Goal: Information Seeking & Learning: Find contact information

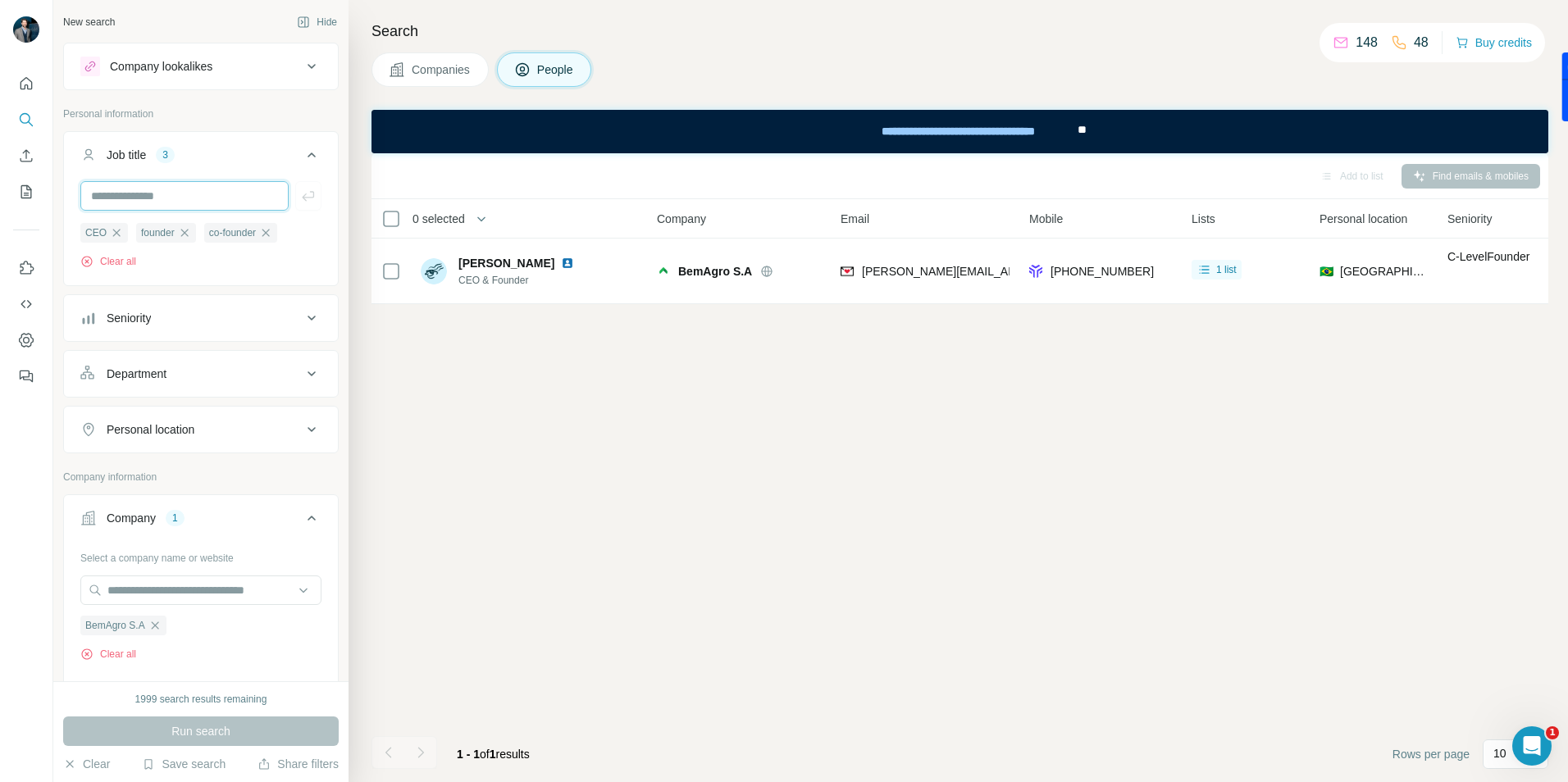
click at [125, 193] on input "text" at bounding box center [184, 196] width 208 height 30
click at [155, 625] on icon "button" at bounding box center [154, 625] width 13 height 13
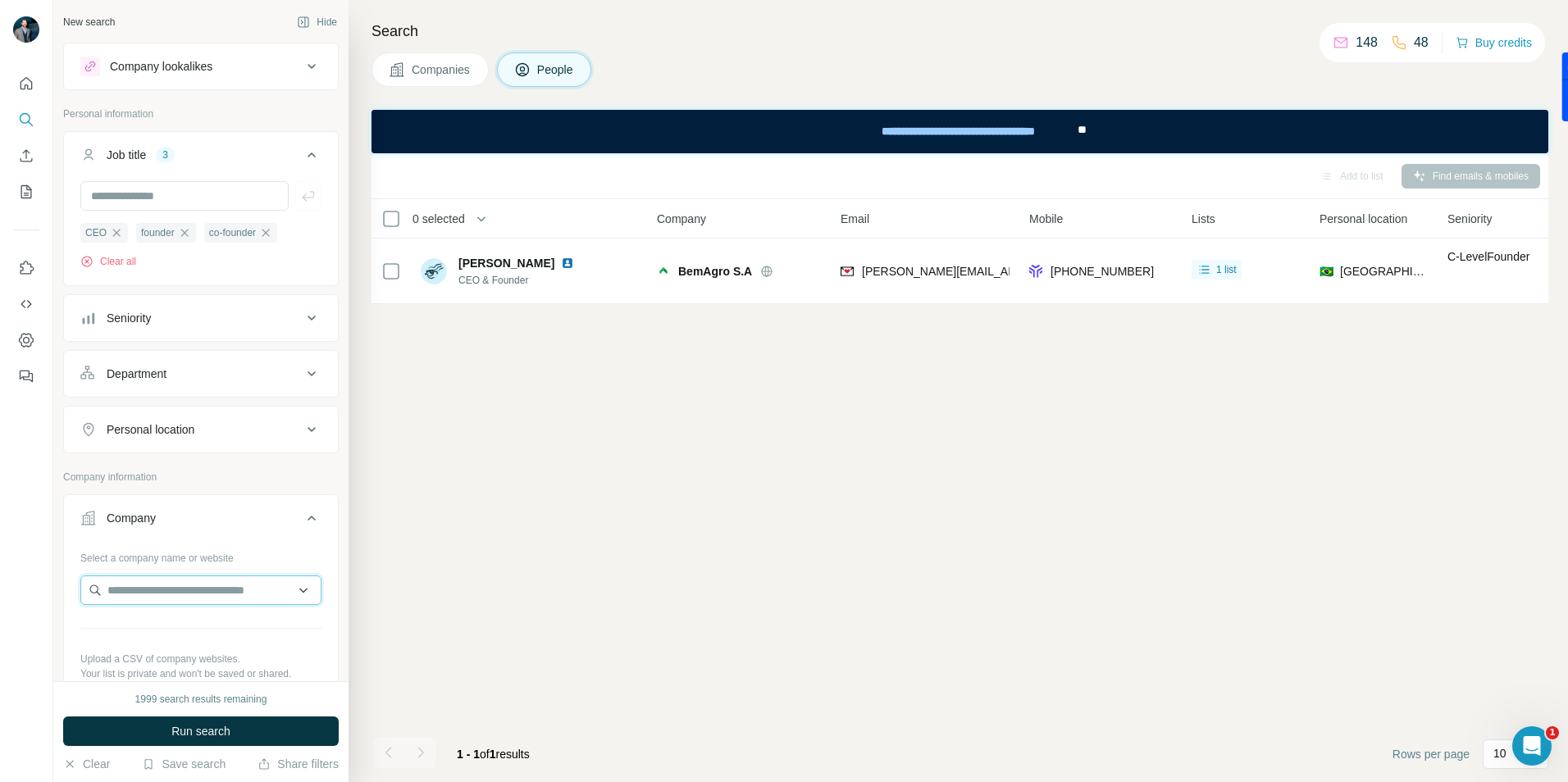
click at [135, 594] on input "text" at bounding box center [201, 591] width 241 height 30
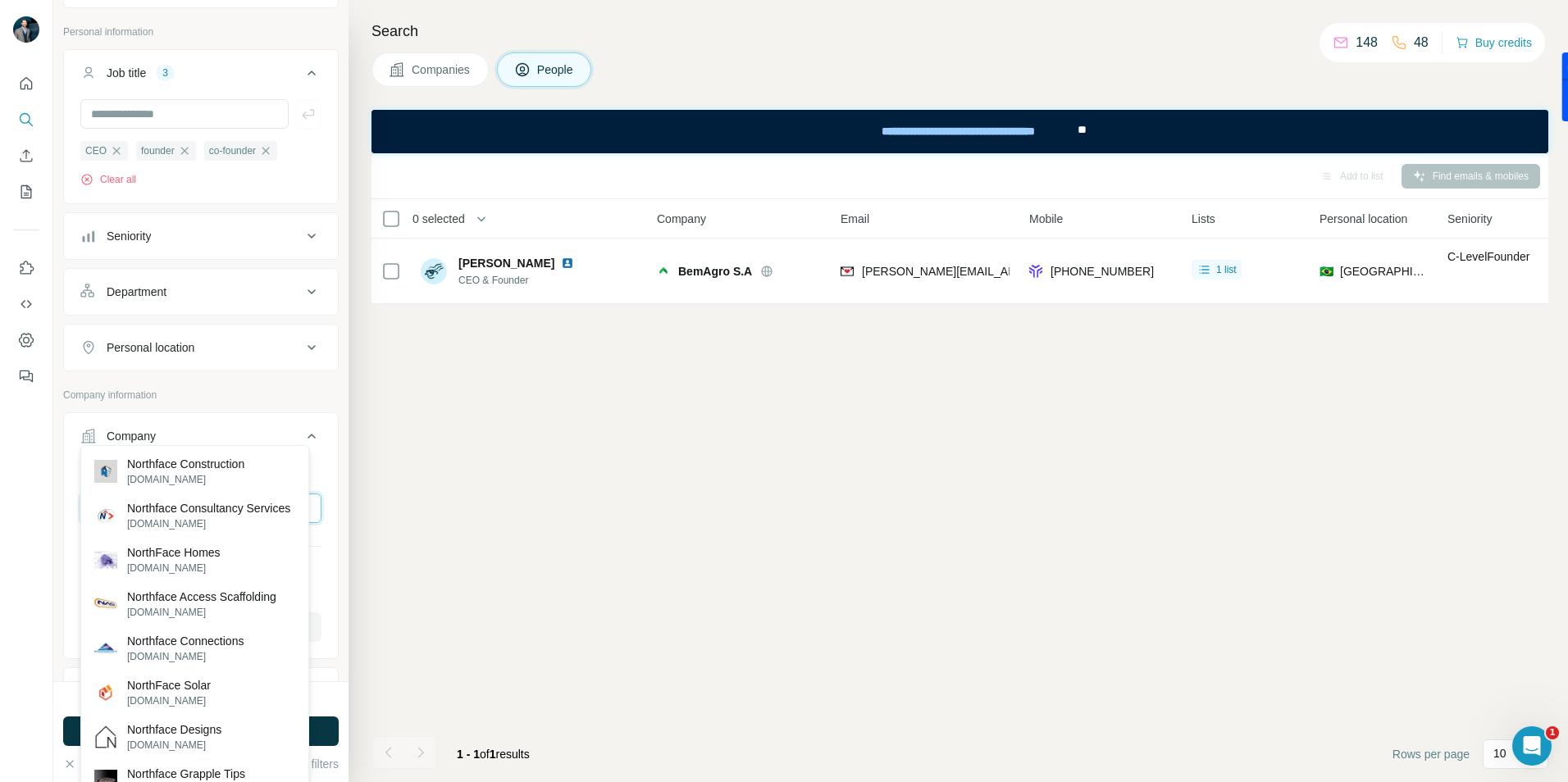
scroll to position [164, 0]
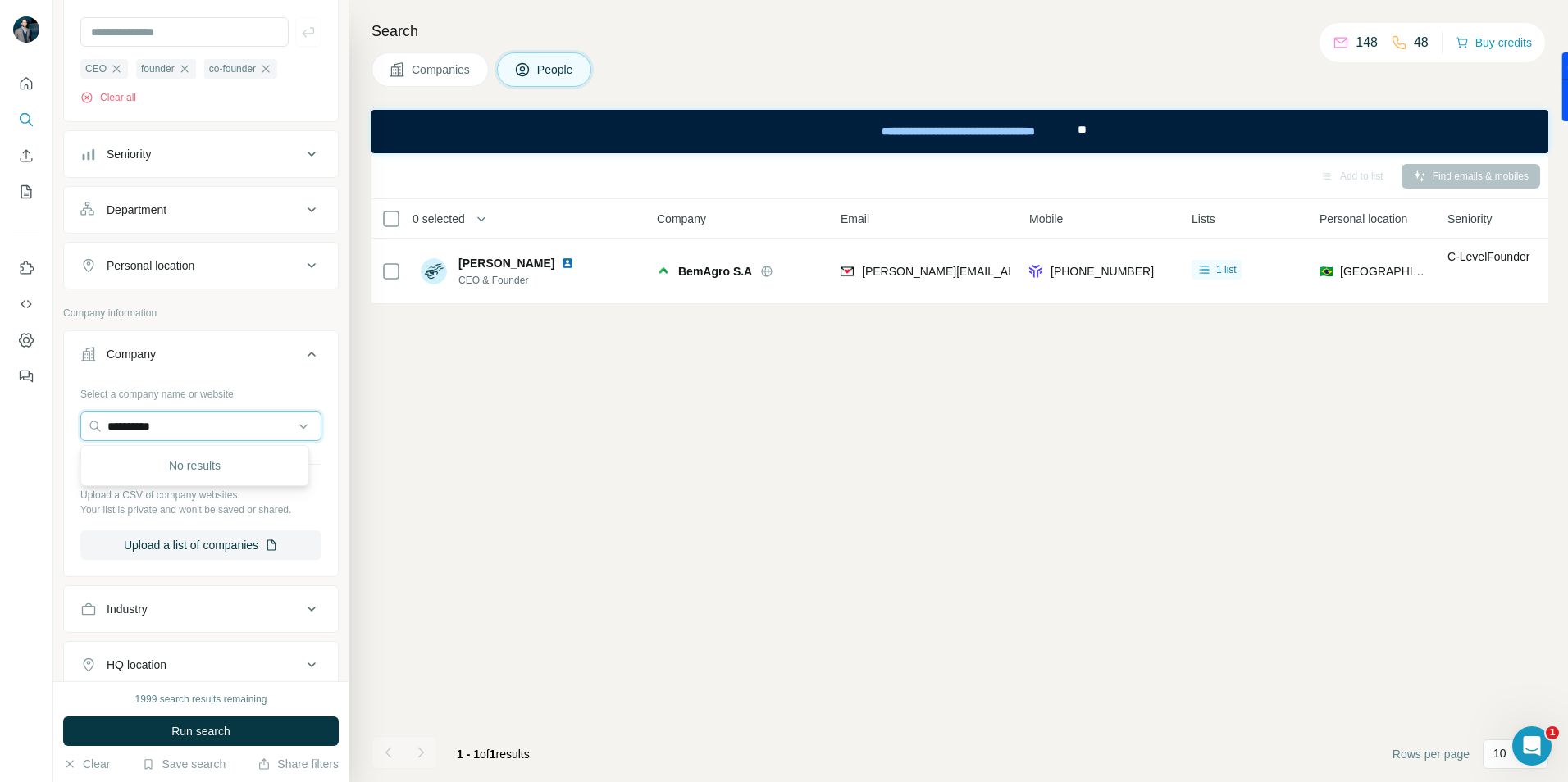
type input "*********"
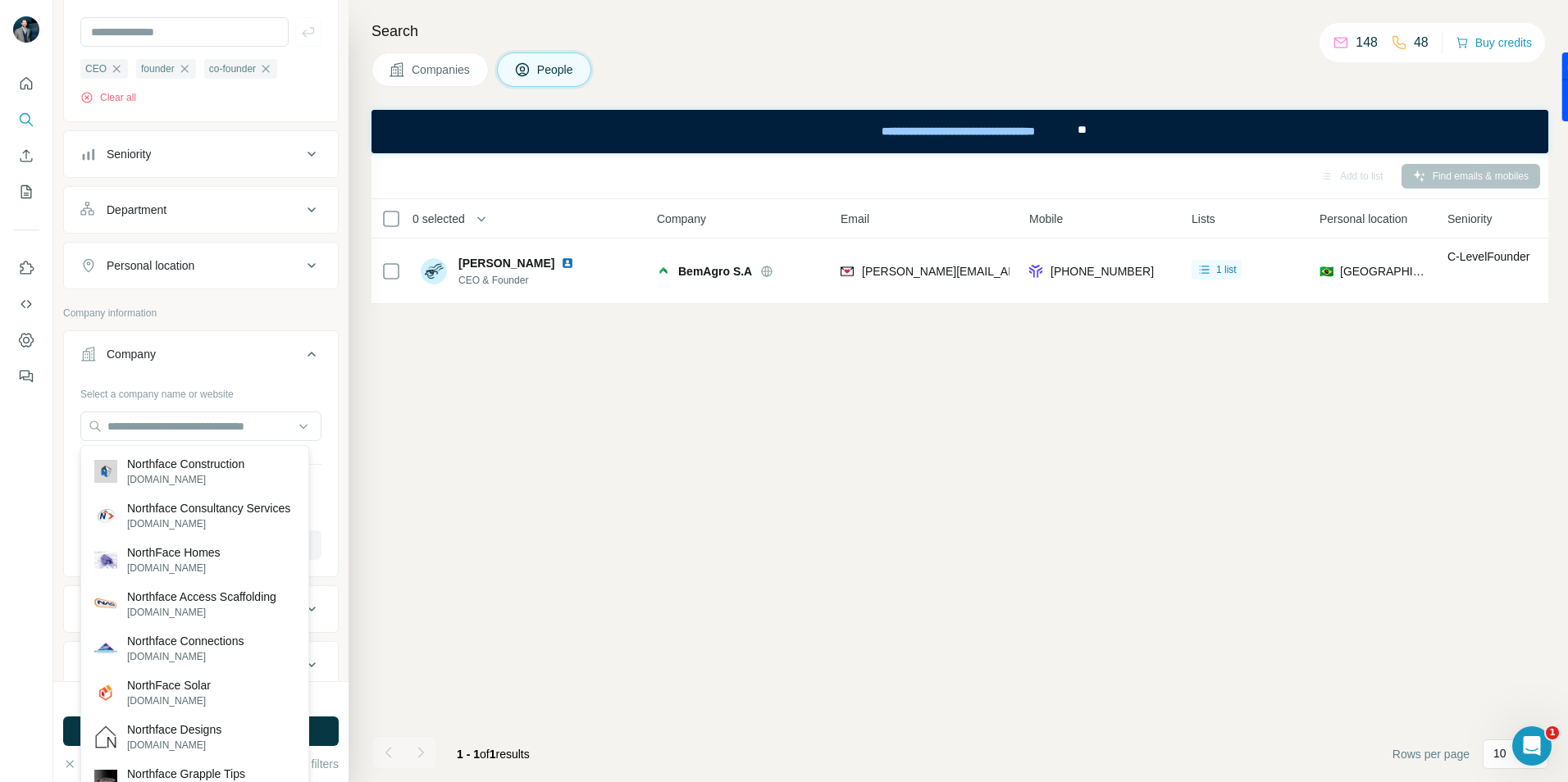
click at [614, 461] on div "Add to list Find emails & mobiles 0 selected People Company Email Mobile Lists …" at bounding box center [959, 468] width 1177 height 629
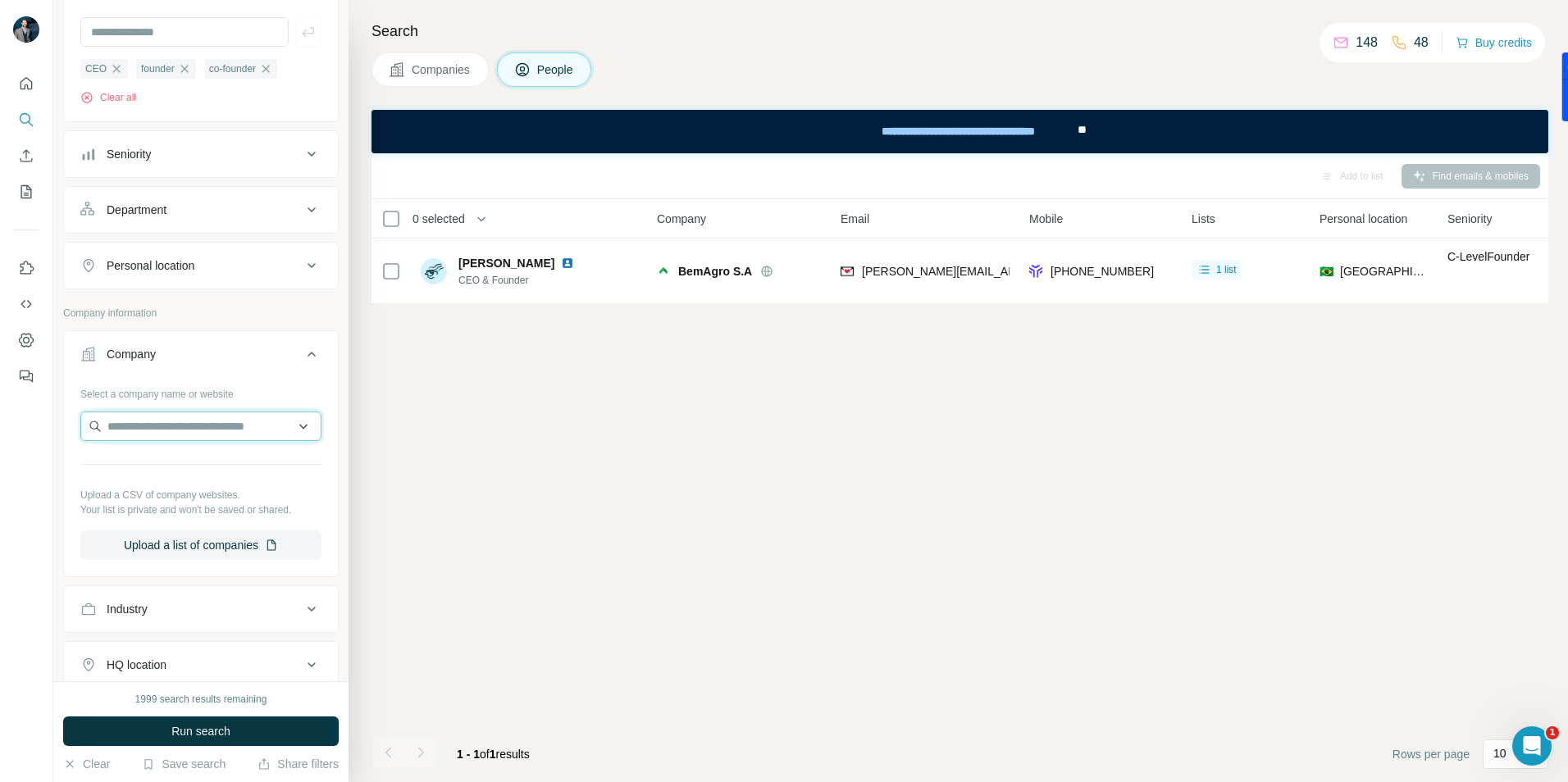
click at [166, 434] on input "text" at bounding box center [201, 427] width 241 height 30
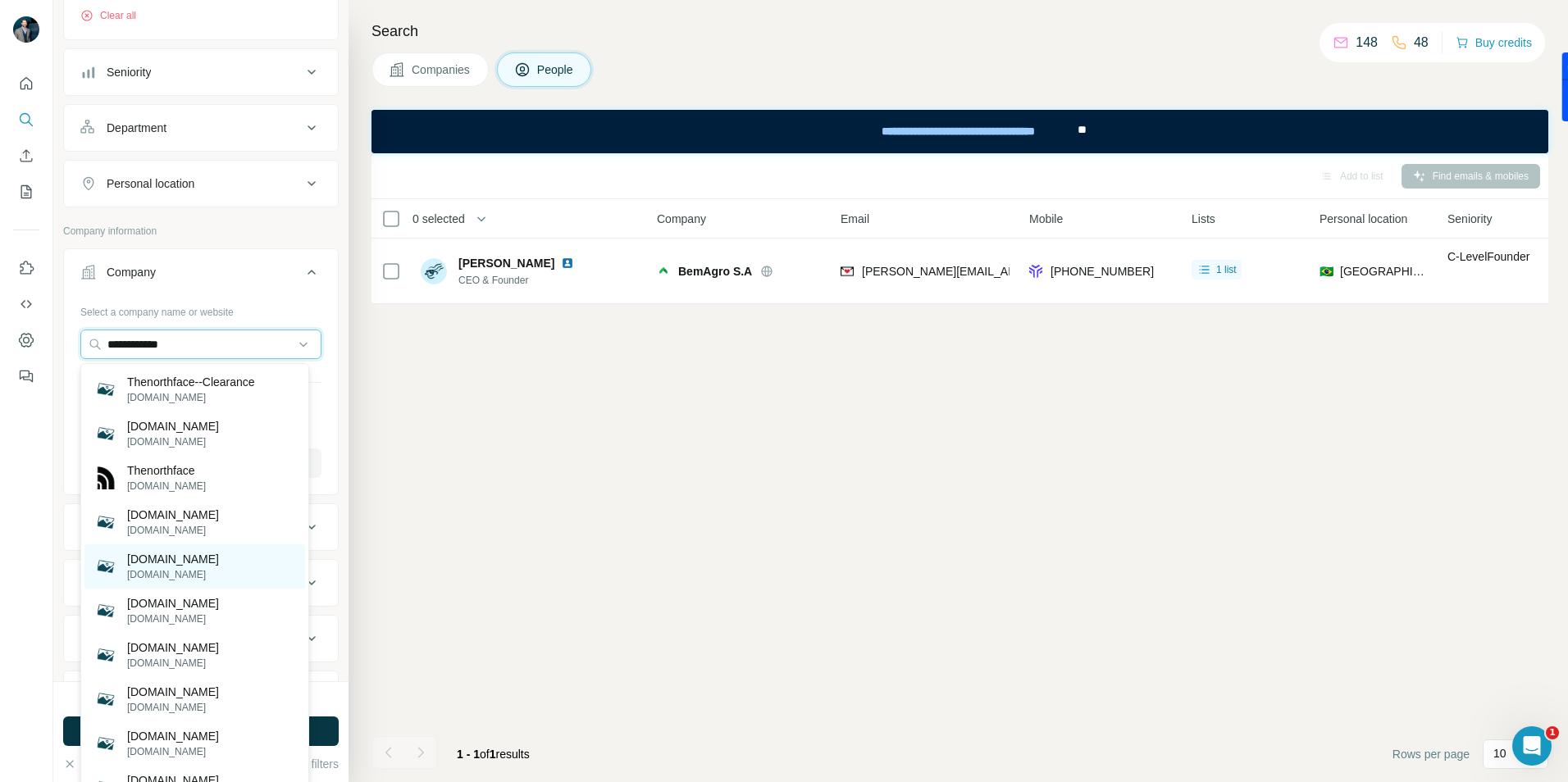
scroll to position [82, 0]
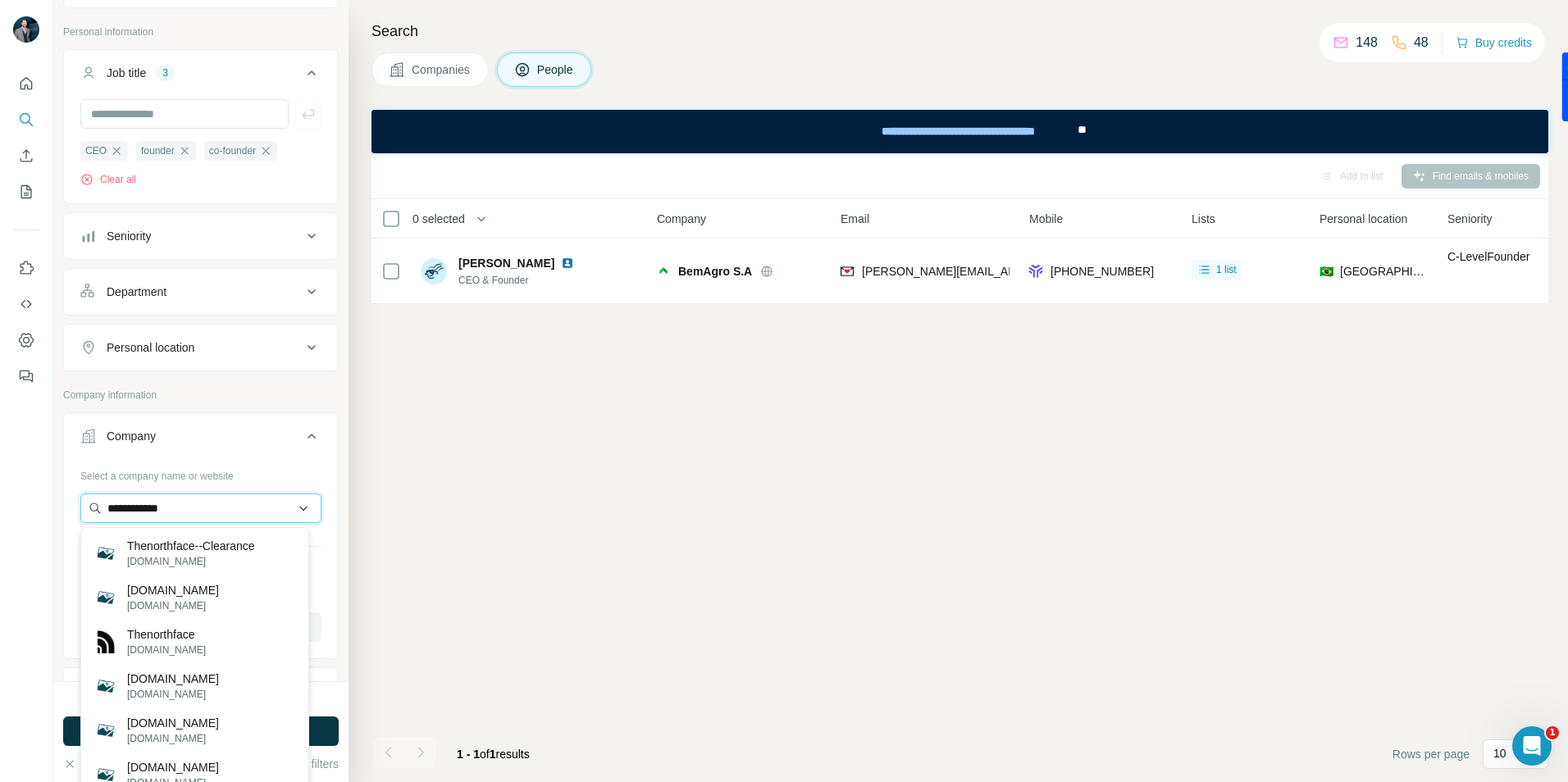
type input "**********"
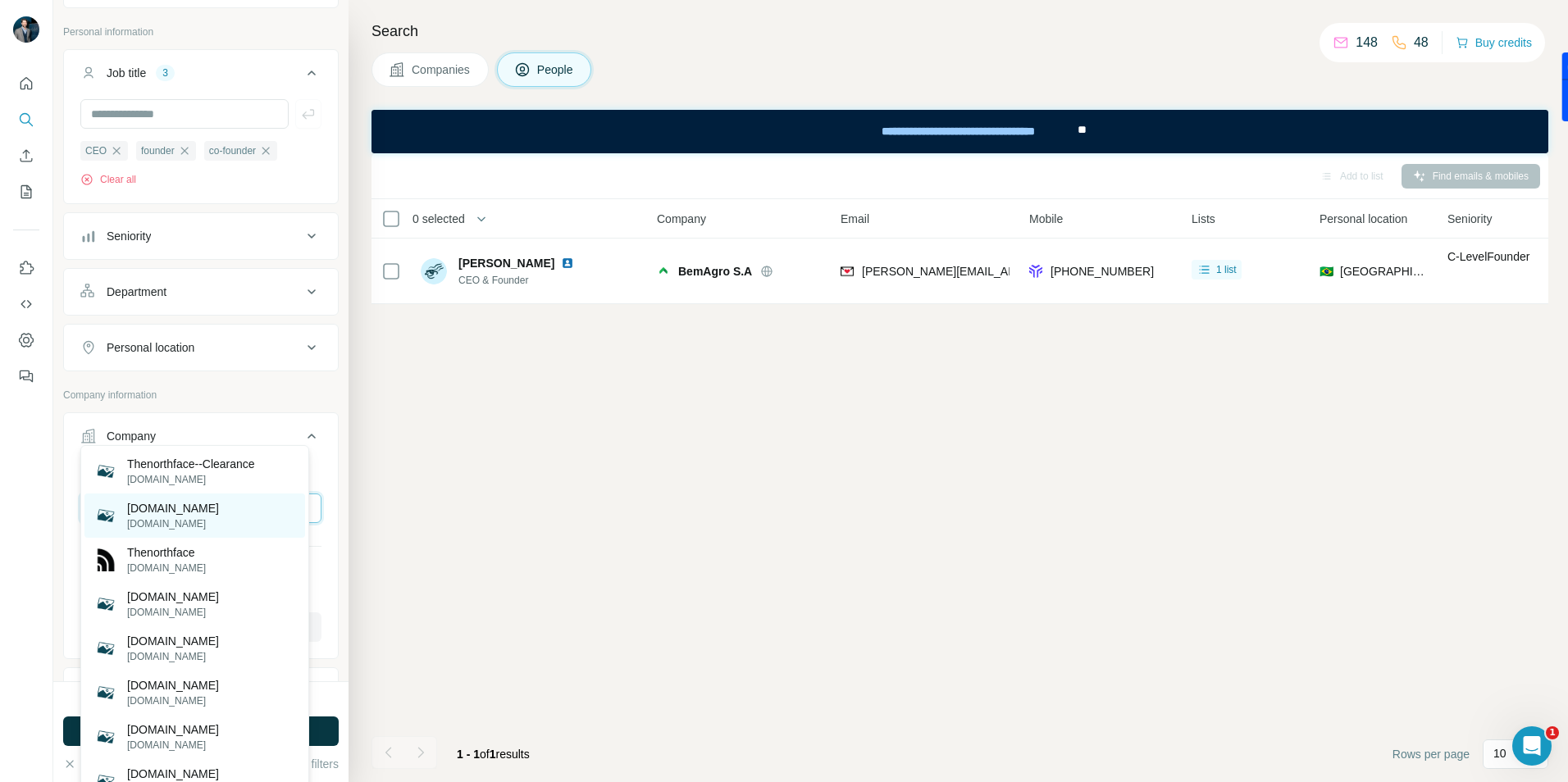
scroll to position [164, 0]
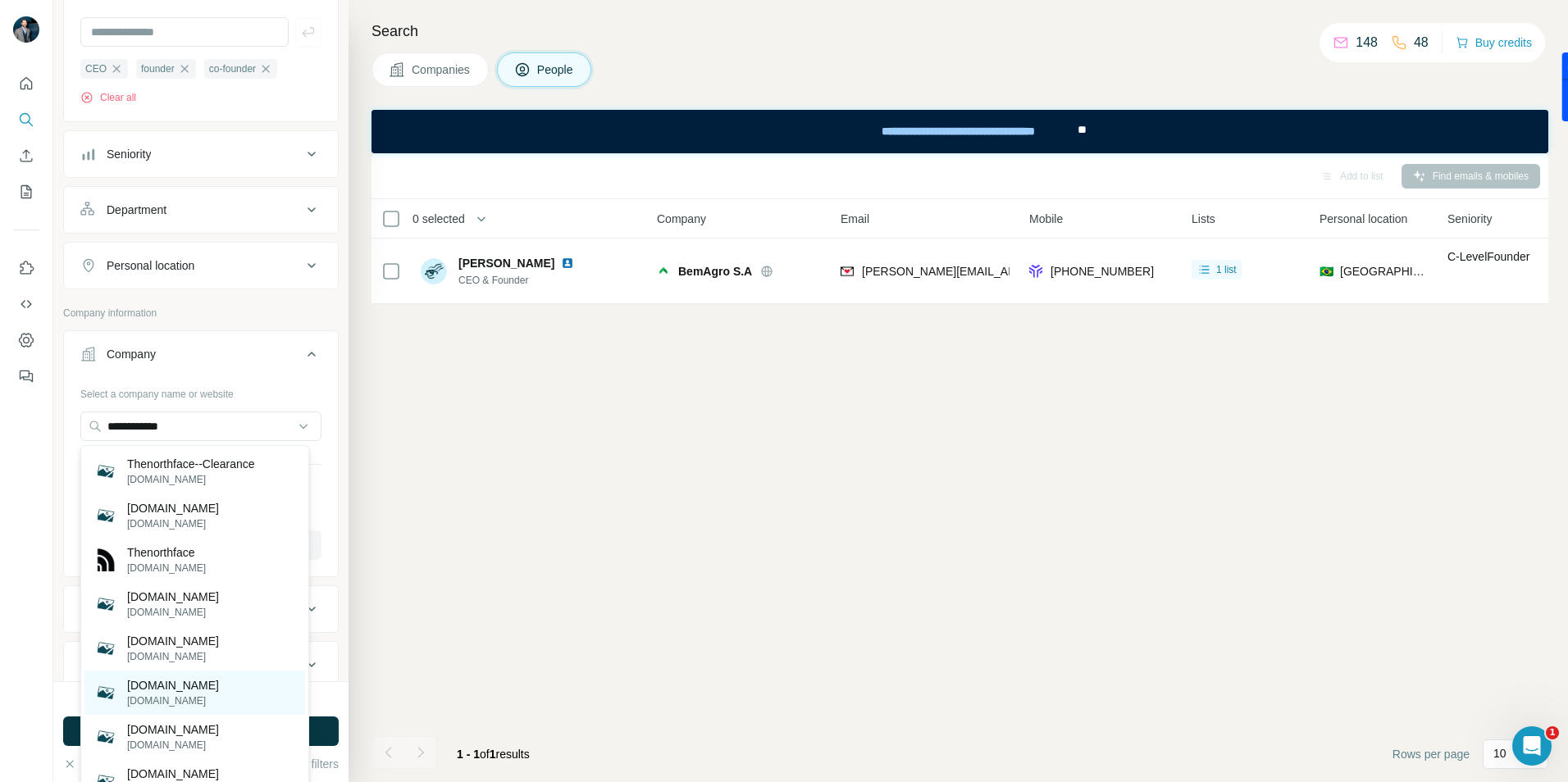
click at [170, 686] on p "[DOMAIN_NAME]" at bounding box center [173, 685] width 92 height 16
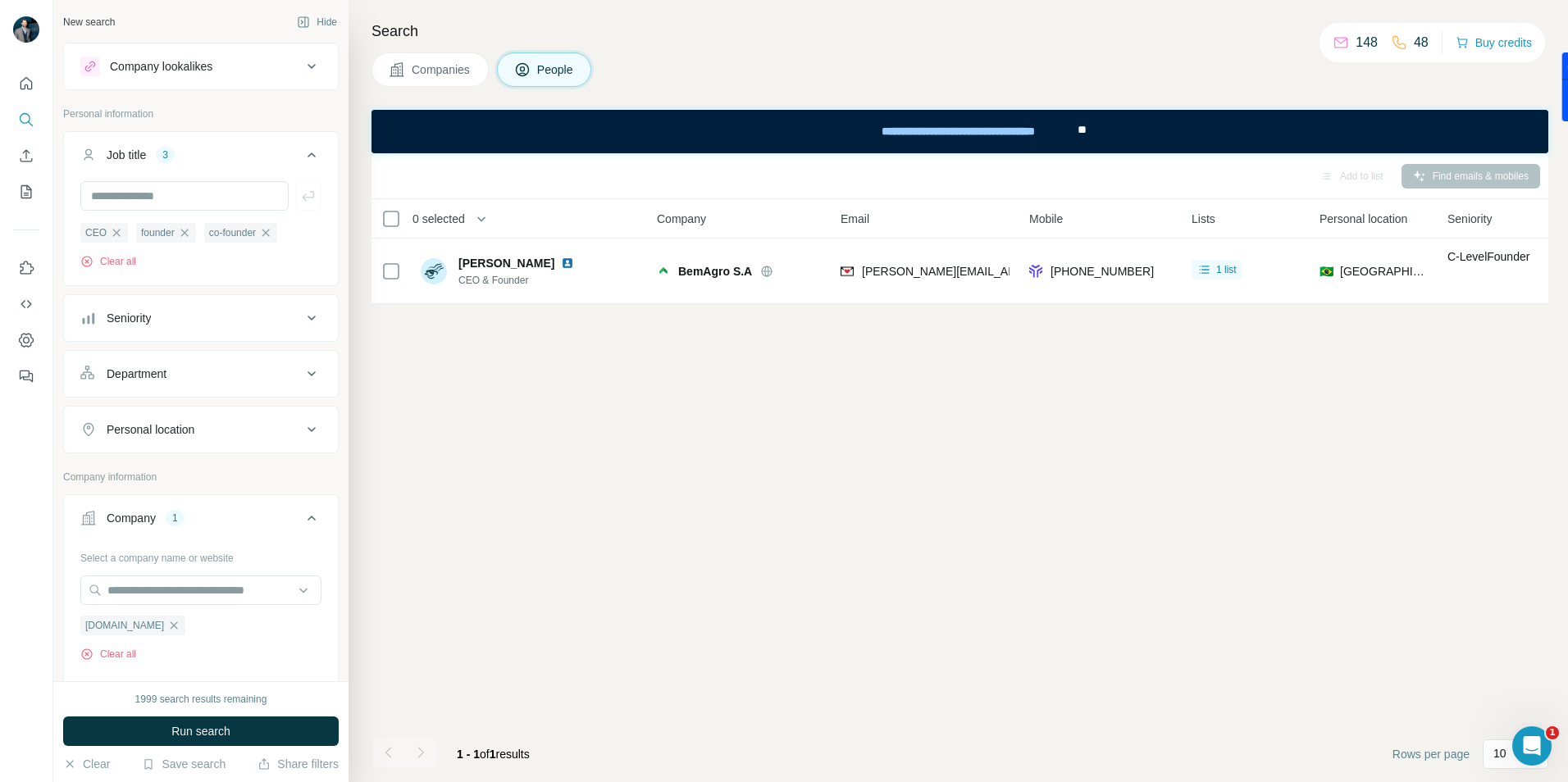
click at [301, 432] on icon at bounding box center [311, 430] width 20 height 20
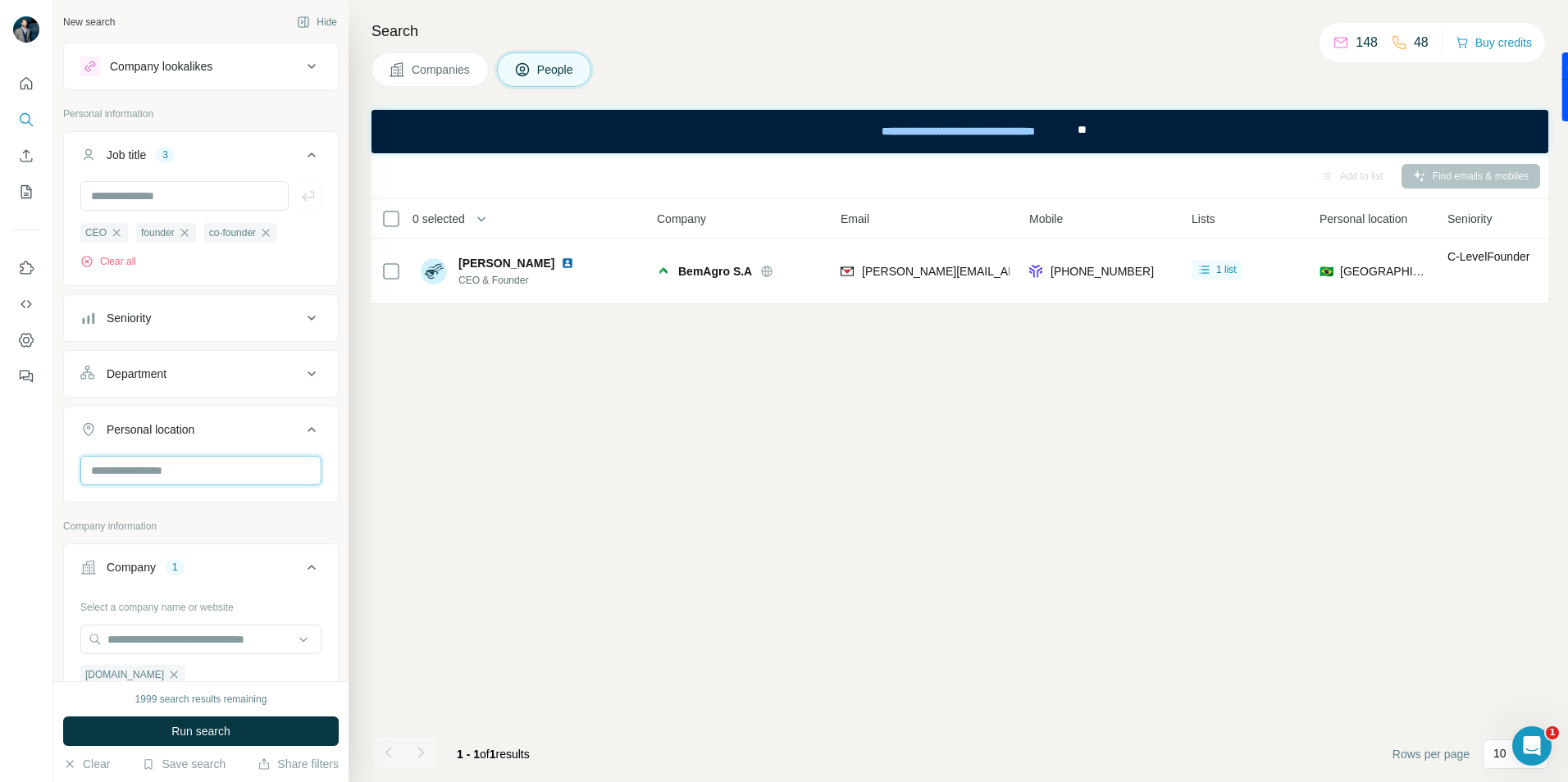
click at [130, 471] on input "text" at bounding box center [201, 471] width 241 height 30
type input "***"
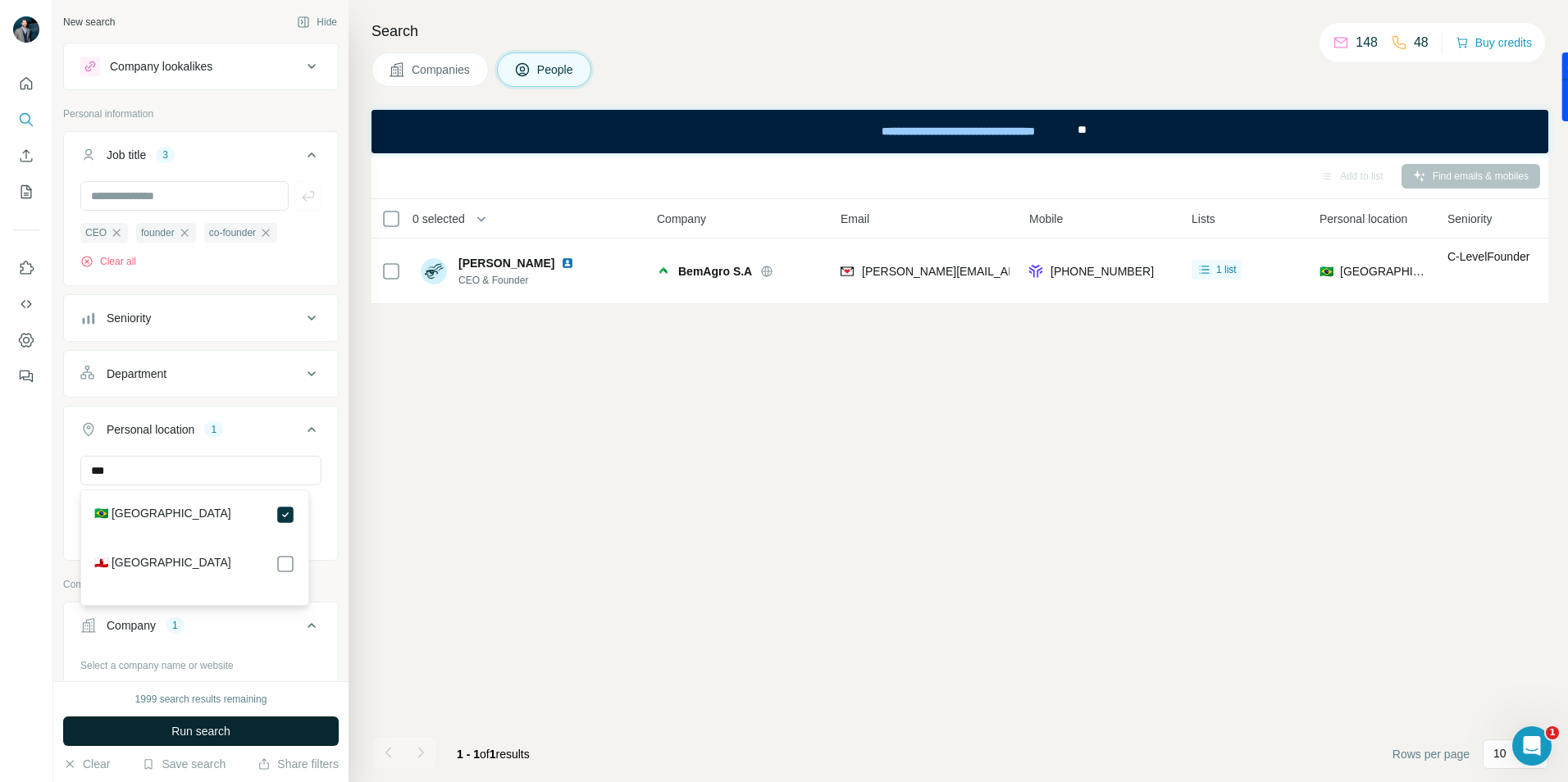
click at [171, 730] on span "Run search" at bounding box center [200, 731] width 59 height 16
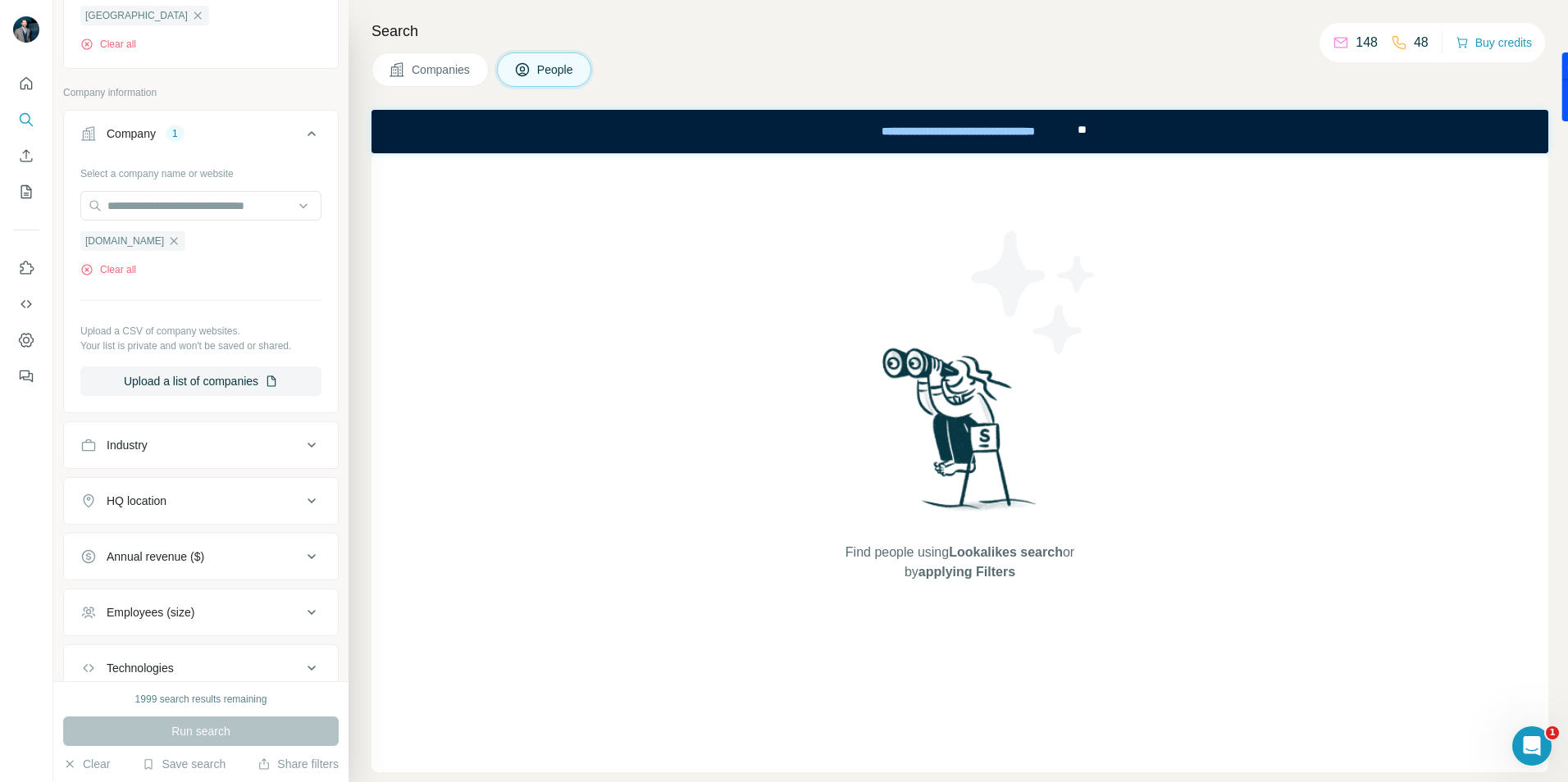
scroll to position [574, 0]
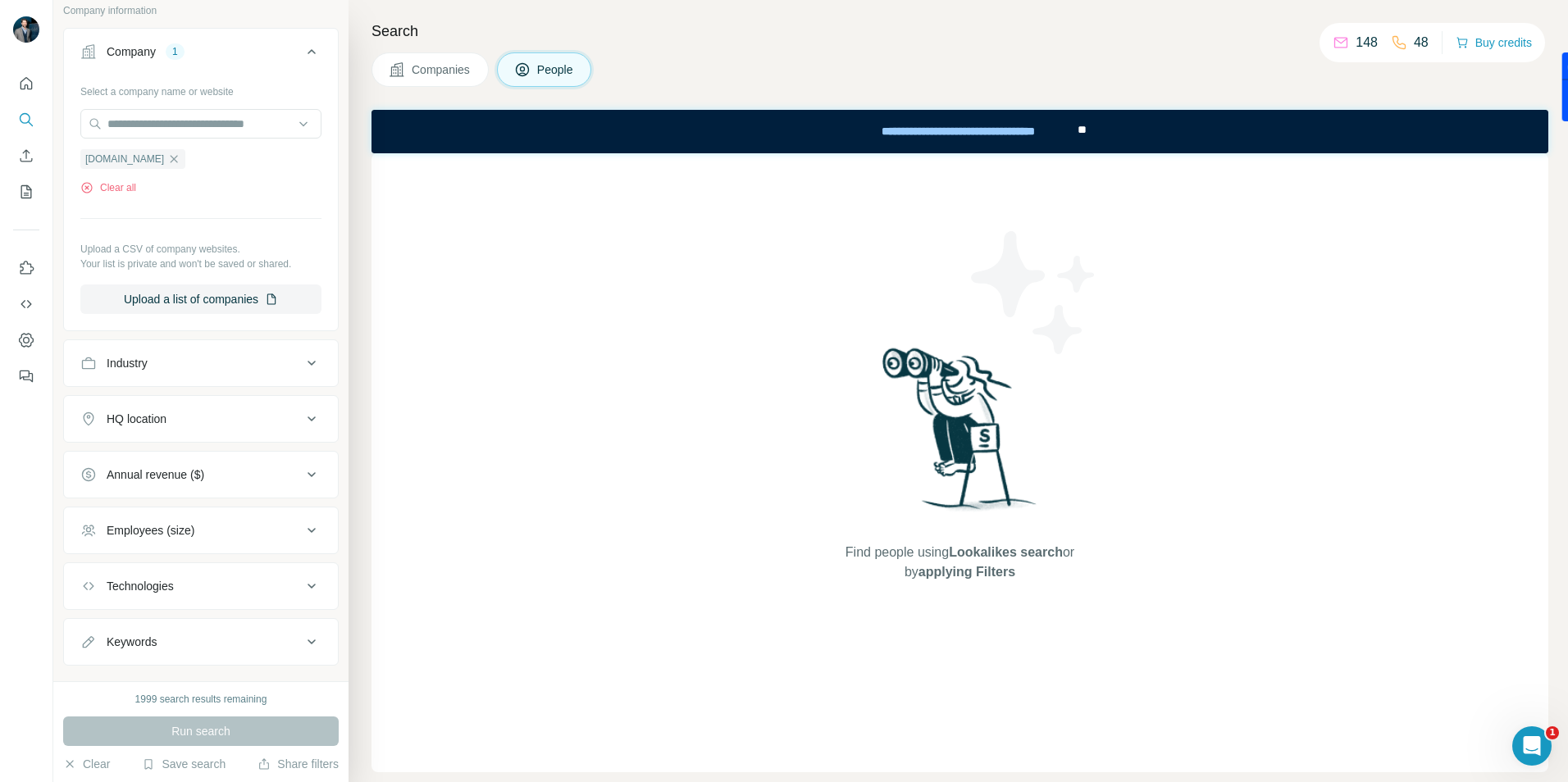
click at [198, 726] on div "Run search" at bounding box center [200, 732] width 276 height 30
click at [85, 767] on button "Clear" at bounding box center [86, 764] width 47 height 16
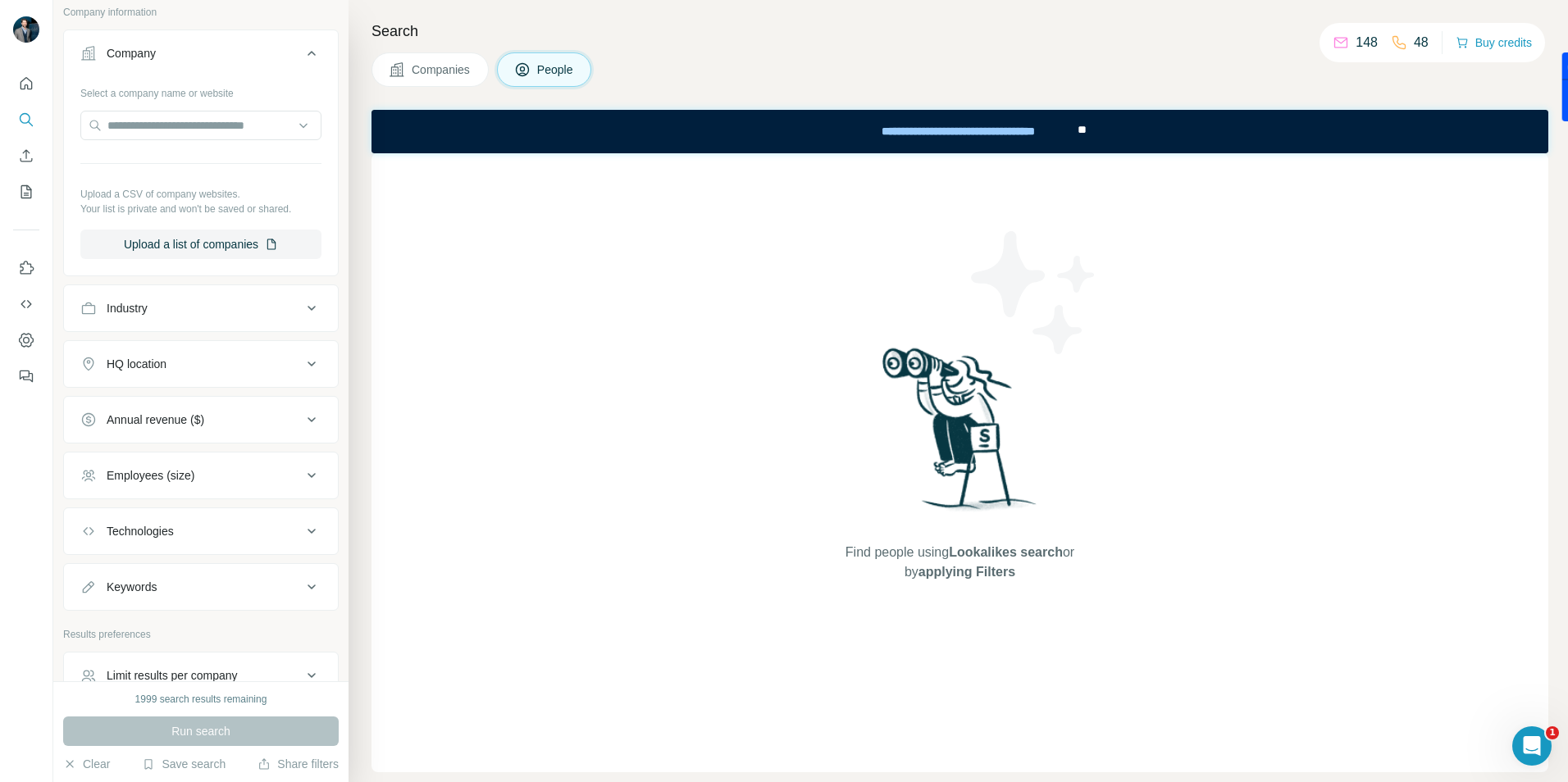
scroll to position [0, 0]
